Goal: Information Seeking & Learning: Learn about a topic

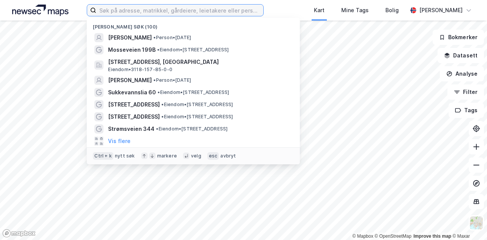
click at [237, 11] on input at bounding box center [179, 10] width 167 height 11
paste input "[STREET_ADDRESS], 1640 Råde"
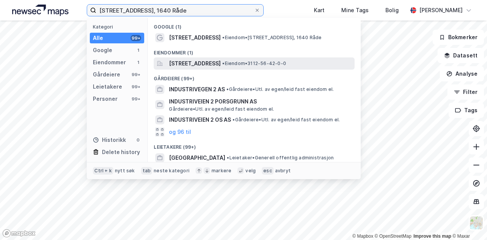
type input "[STREET_ADDRESS], 1640 Råde"
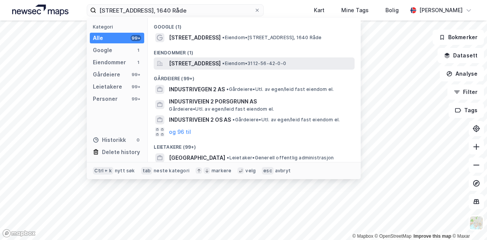
click at [221, 67] on span "[STREET_ADDRESS]" at bounding box center [195, 63] width 52 height 9
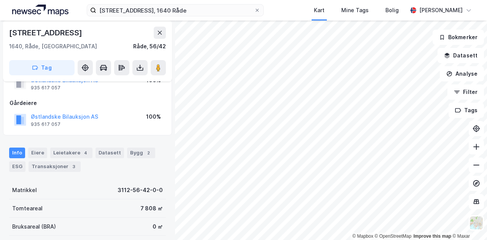
scroll to position [30, 0]
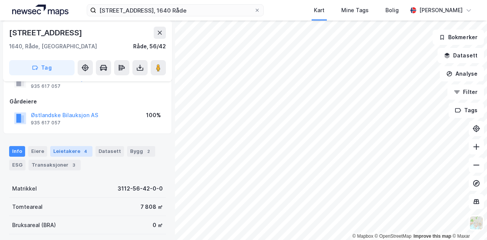
click at [55, 151] on div "Leietakere 4" at bounding box center [71, 151] width 42 height 11
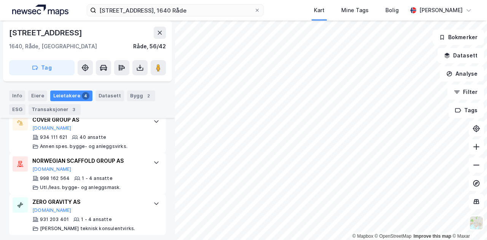
scroll to position [270, 0]
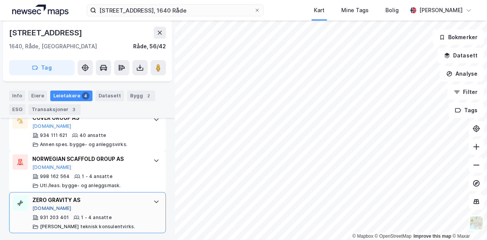
click at [48, 206] on button "[DOMAIN_NAME]" at bounding box center [51, 209] width 39 height 6
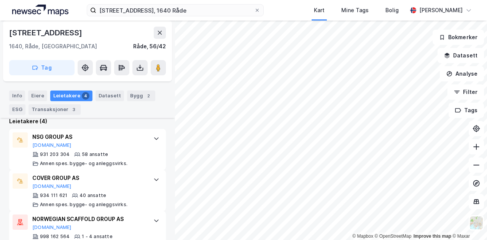
scroll to position [208, 0]
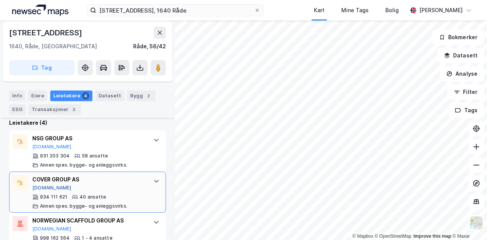
click at [37, 187] on button "[DOMAIN_NAME]" at bounding box center [51, 188] width 39 height 6
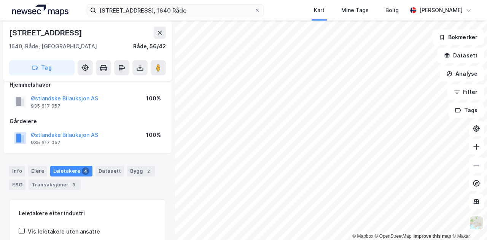
scroll to position [0, 0]
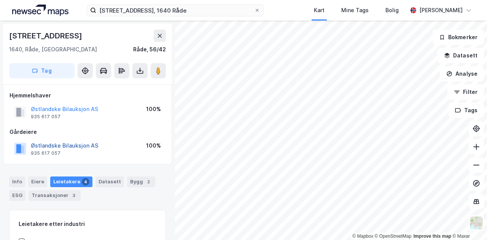
click at [0, 0] on button "Østlandske Bilauksjon AS" at bounding box center [0, 0] width 0 height 0
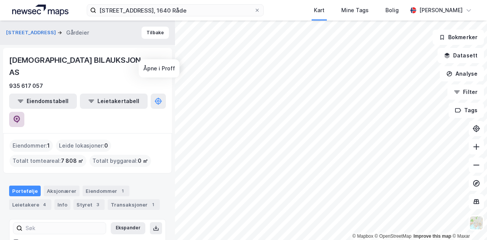
click at [21, 116] on icon at bounding box center [17, 120] width 8 height 8
